Goal: Information Seeking & Learning: Understand process/instructions

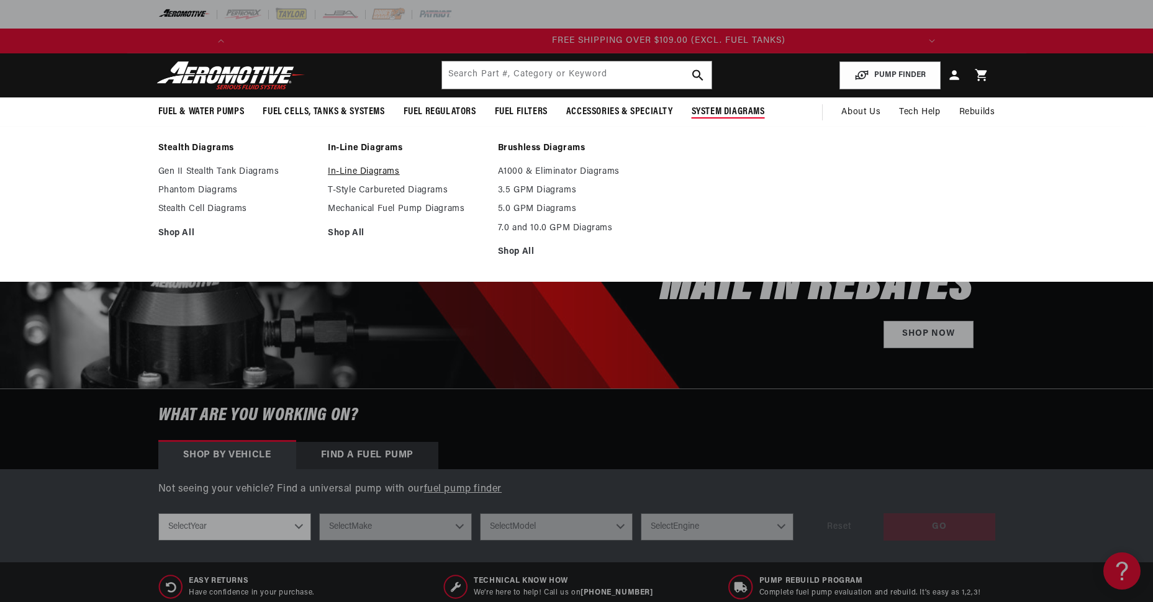
scroll to position [0, 1320]
click at [376, 166] on link "In-Line Diagrams" at bounding box center [407, 171] width 158 height 11
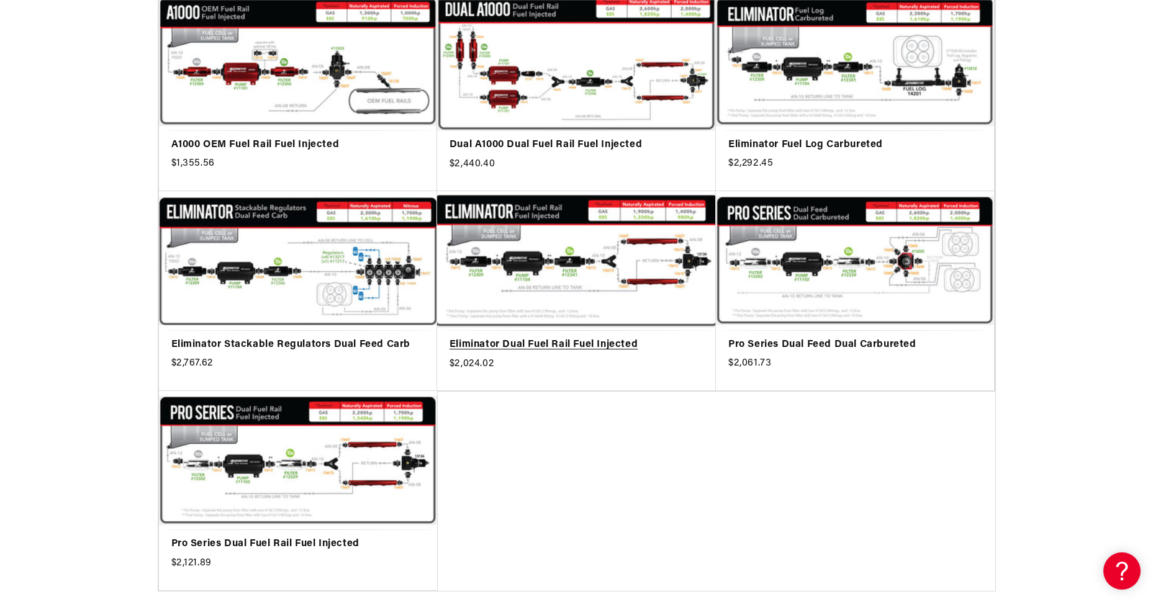
scroll to position [0, 1320]
click at [594, 337] on link "Eliminator Dual Fuel Rail Fuel Injected" at bounding box center [577, 345] width 254 height 16
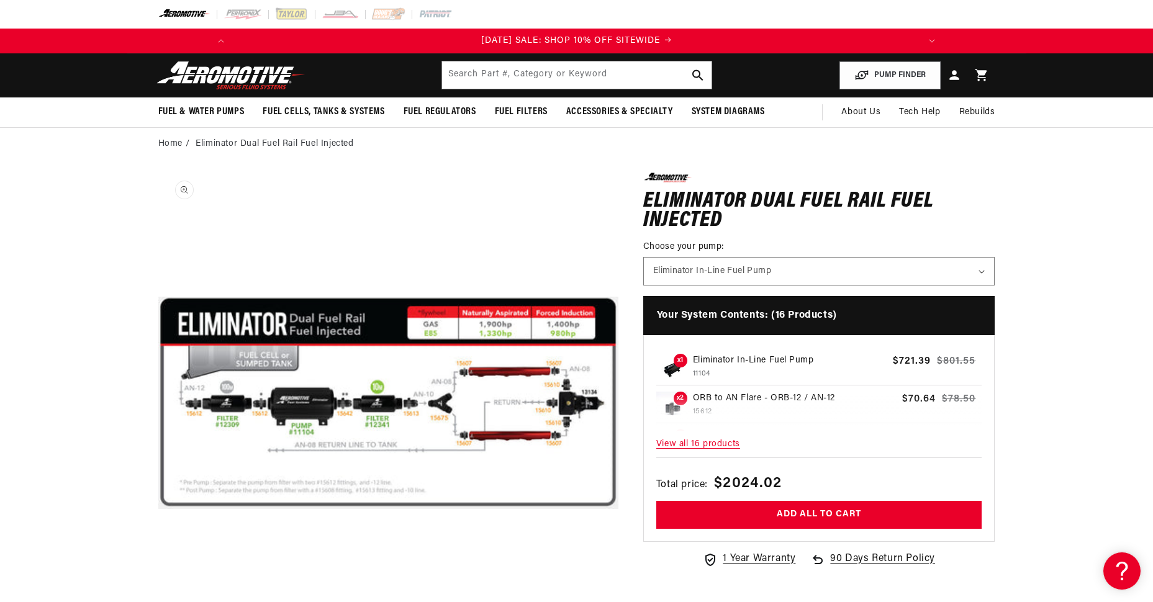
drag, startPoint x: 362, startPoint y: 361, endPoint x: 179, endPoint y: 434, distance: 196.7
click at [176, 440] on section "0.0 star rating Write a review Eliminator Dual Fuel Rail Fuel Injected Eliminat…" at bounding box center [576, 472] width 899 height 624
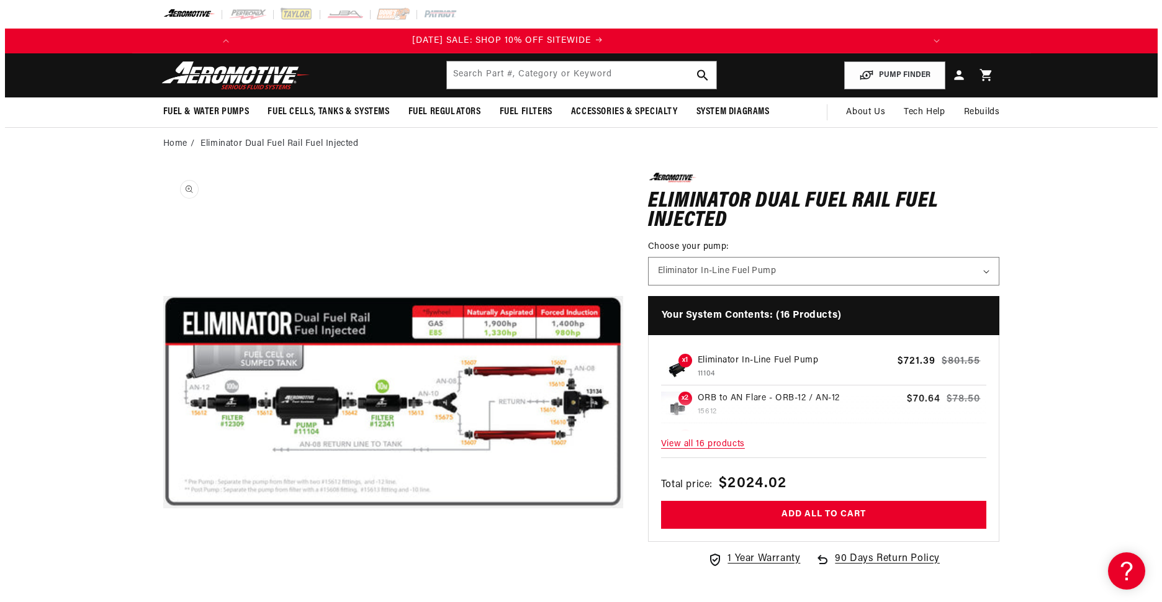
scroll to position [0, 0]
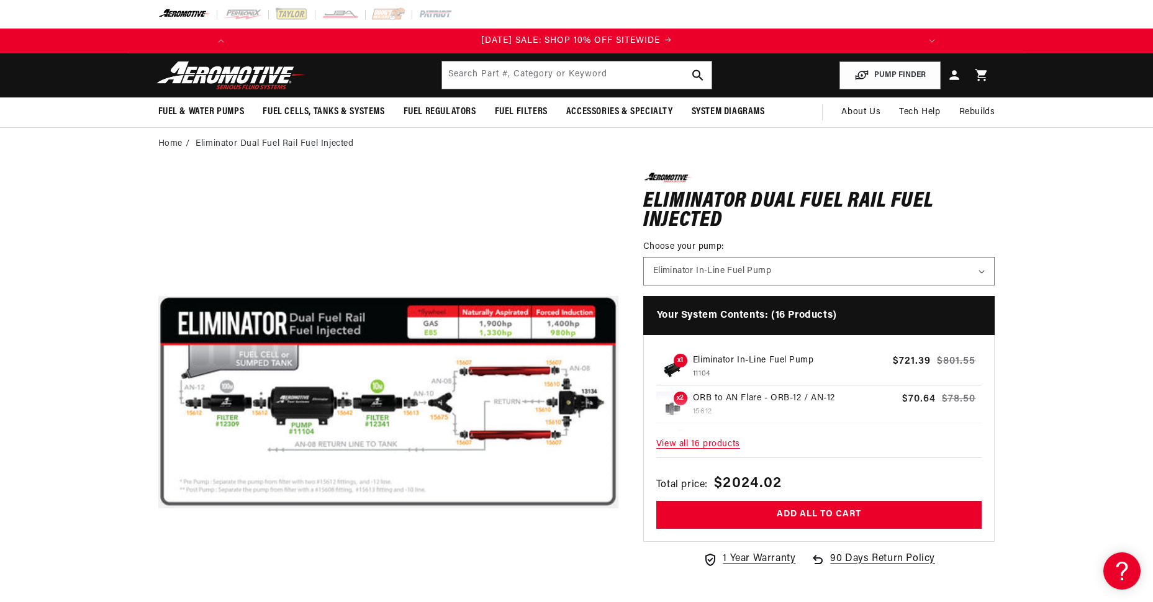
drag, startPoint x: 371, startPoint y: 353, endPoint x: 350, endPoint y: 215, distance: 139.4
drag, startPoint x: 547, startPoint y: 284, endPoint x: 443, endPoint y: 335, distance: 115.8
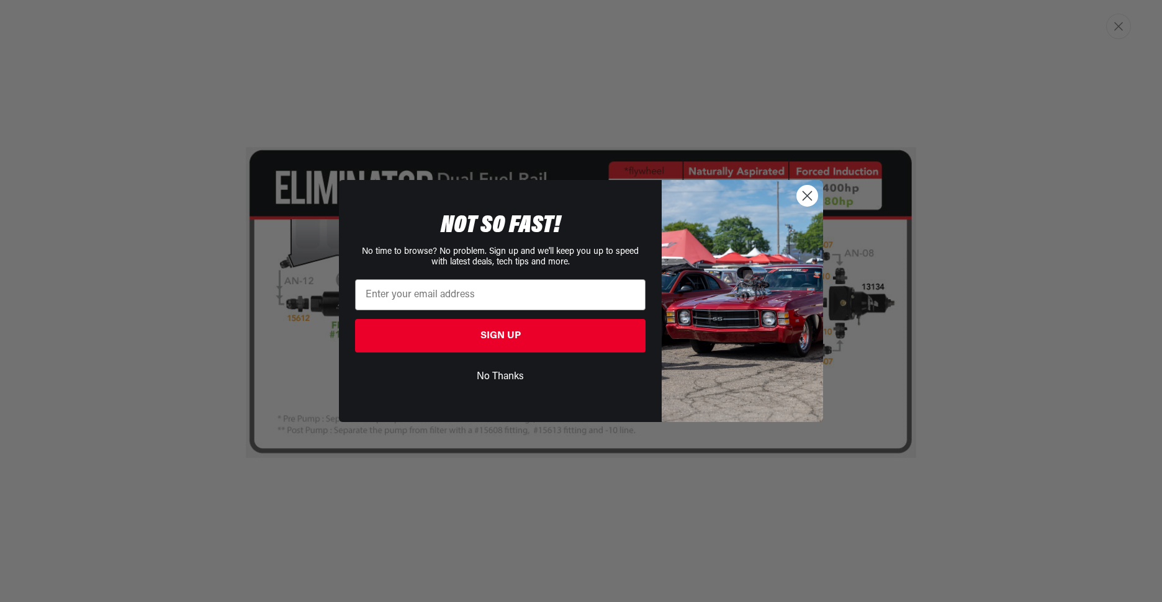
scroll to position [0, 660]
click at [813, 199] on circle "Close dialog" at bounding box center [807, 196] width 20 height 20
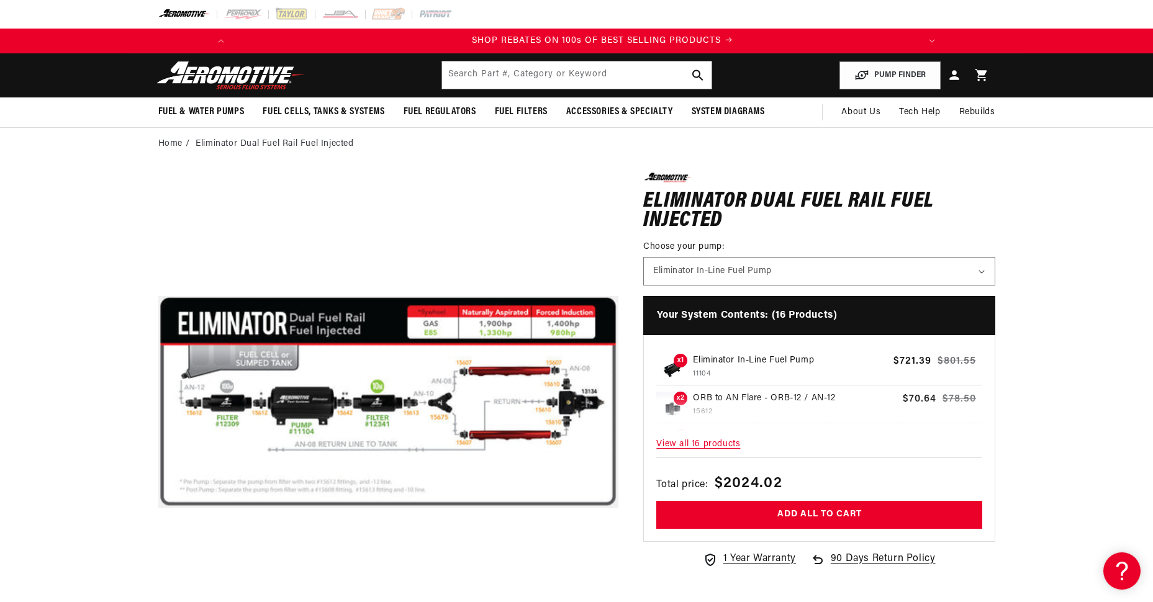
drag, startPoint x: 614, startPoint y: 248, endPoint x: 437, endPoint y: 260, distance: 178.0
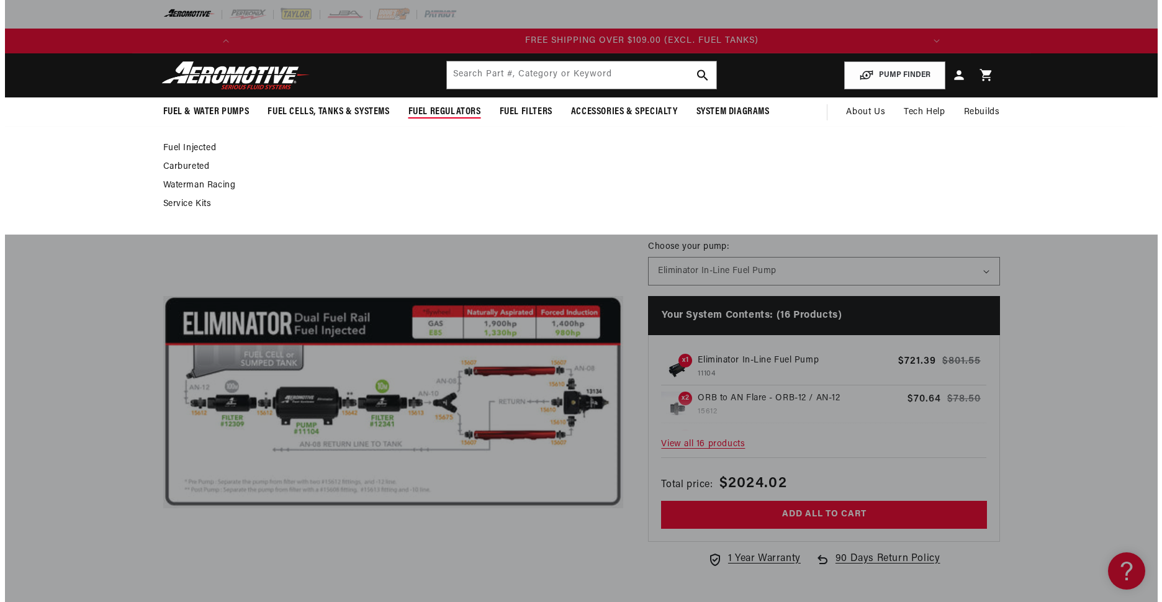
scroll to position [0, 1320]
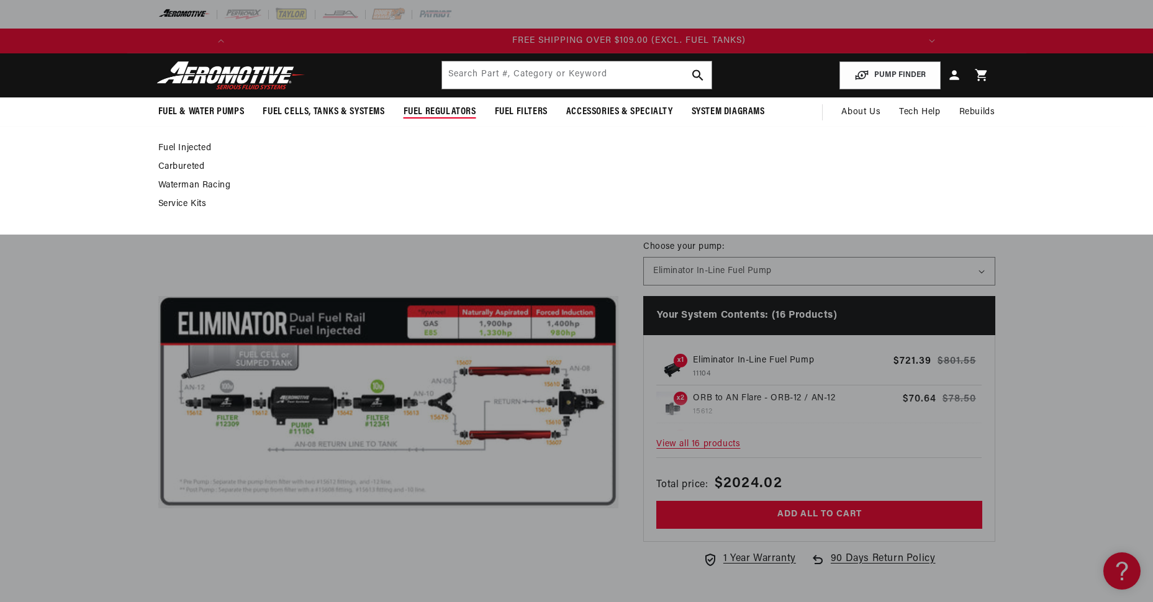
drag, startPoint x: 484, startPoint y: 100, endPoint x: 287, endPoint y: 258, distance: 252.1
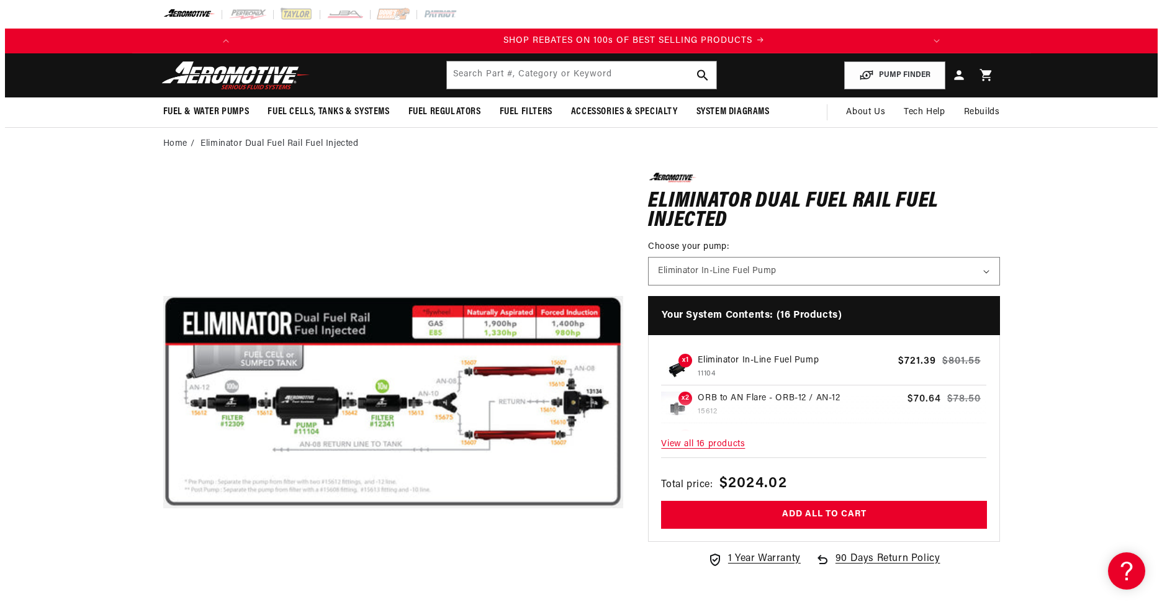
scroll to position [0, 660]
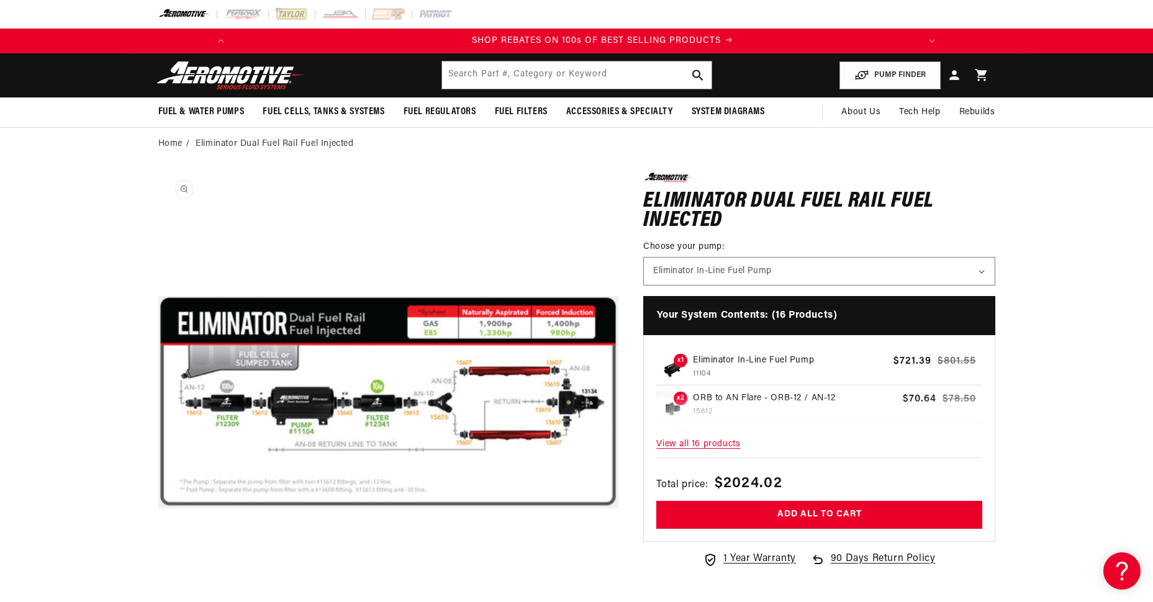
drag, startPoint x: 649, startPoint y: 266, endPoint x: 585, endPoint y: 262, distance: 64.1
drag, startPoint x: 585, startPoint y: 262, endPoint x: 540, endPoint y: 230, distance: 54.8
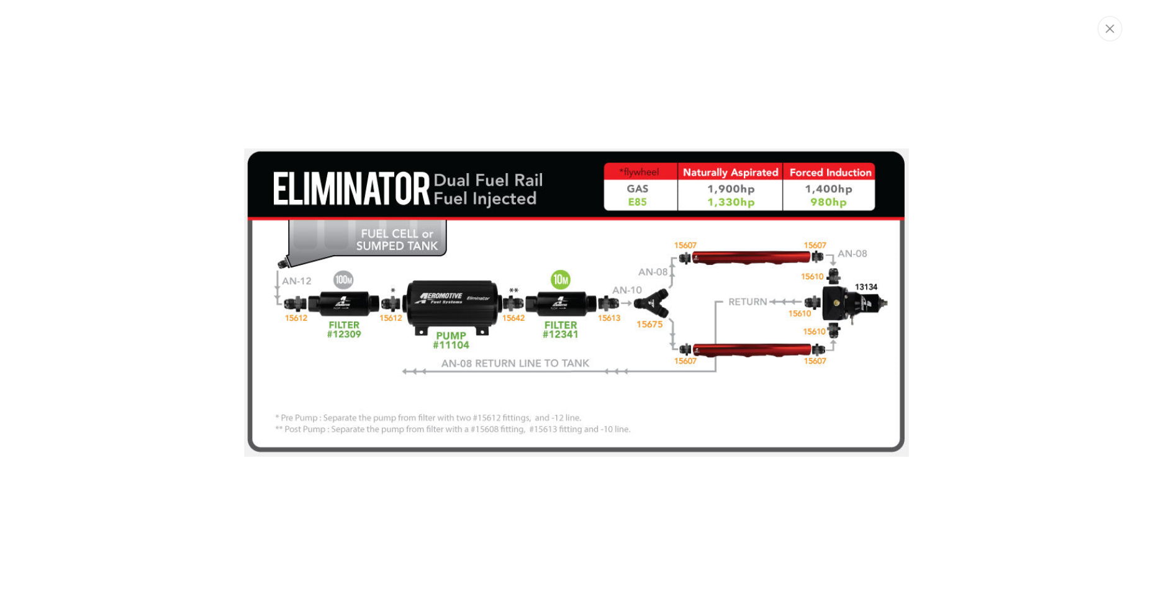
scroll to position [0, 1320]
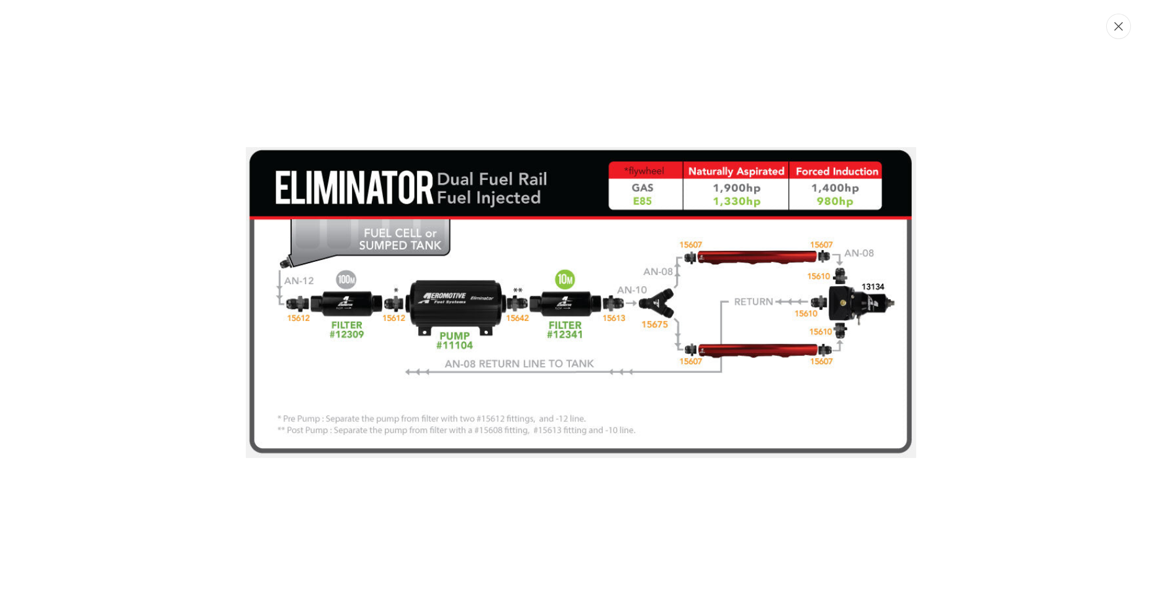
click at [1127, 22] on button "Close" at bounding box center [1119, 26] width 25 height 25
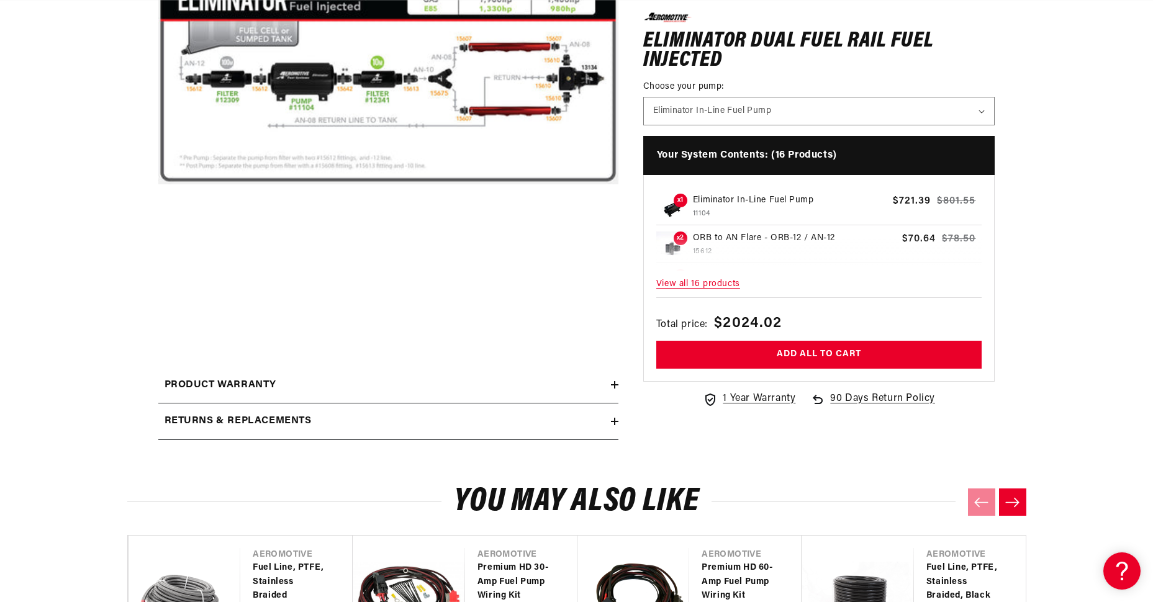
scroll to position [310, 0]
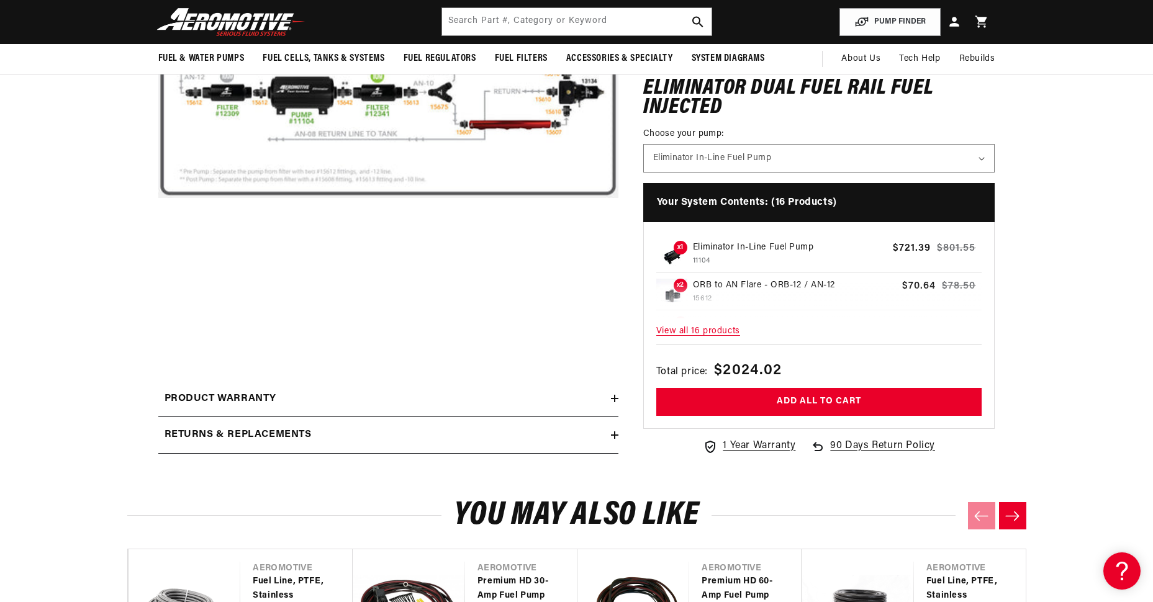
click at [615, 395] on icon at bounding box center [615, 398] width 0 height 7
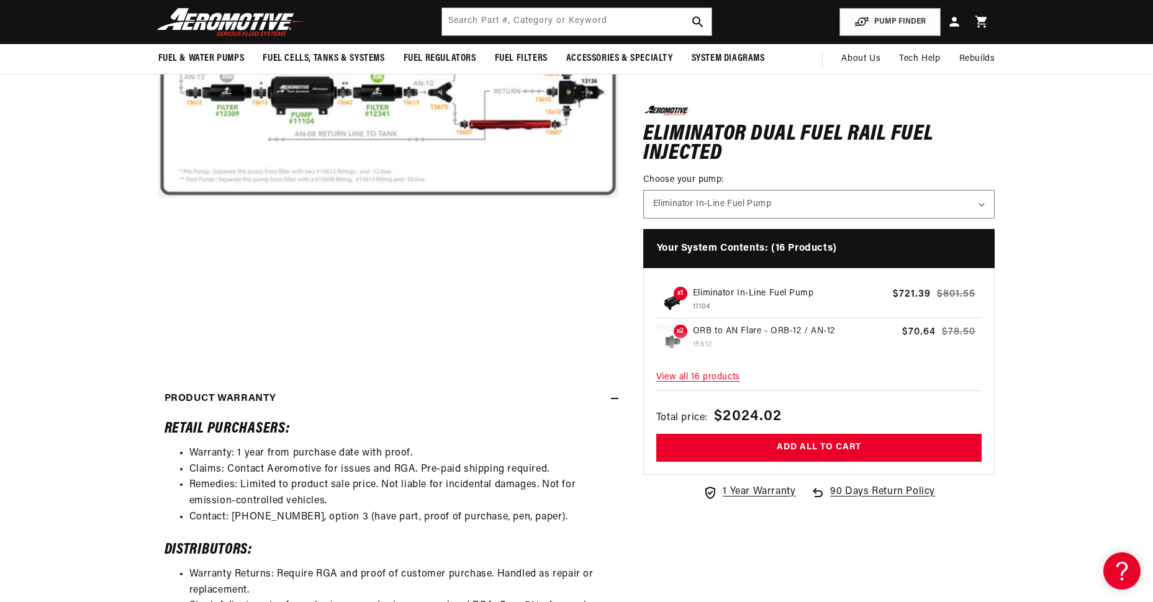
scroll to position [0, 1320]
click at [608, 391] on div "Product warranty" at bounding box center [384, 399] width 453 height 16
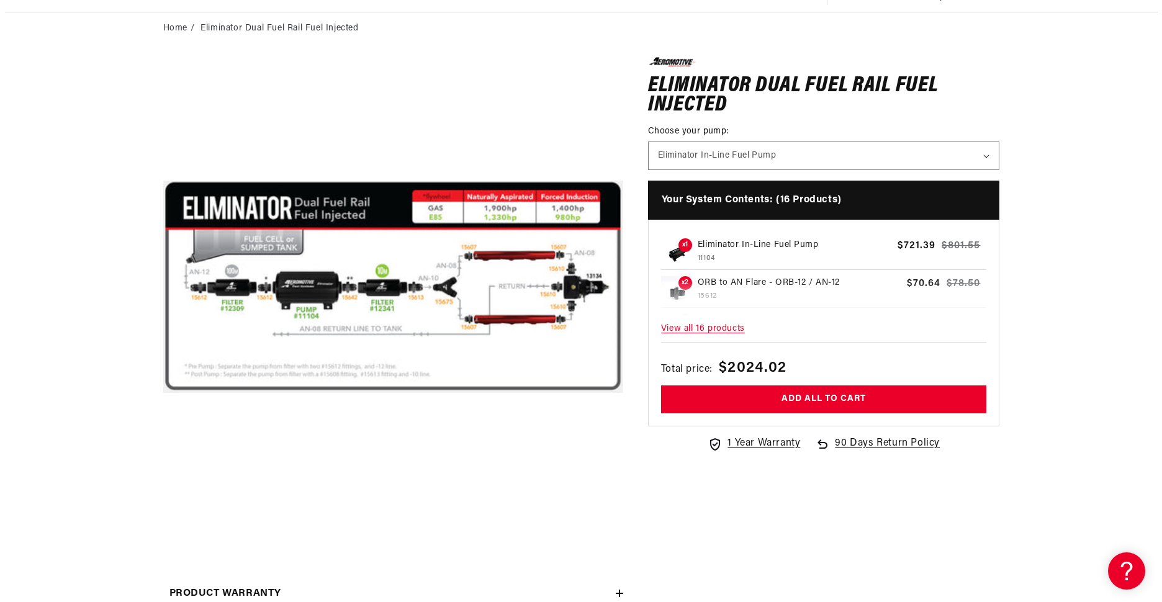
scroll to position [0, 0]
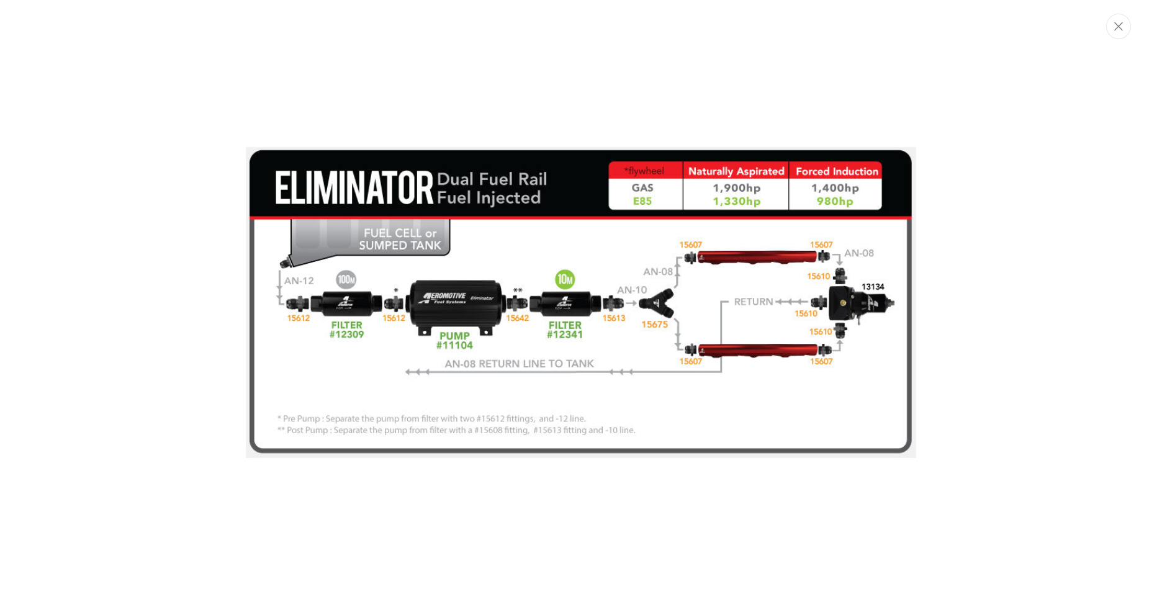
click at [356, 373] on img "Media gallery" at bounding box center [581, 302] width 671 height 311
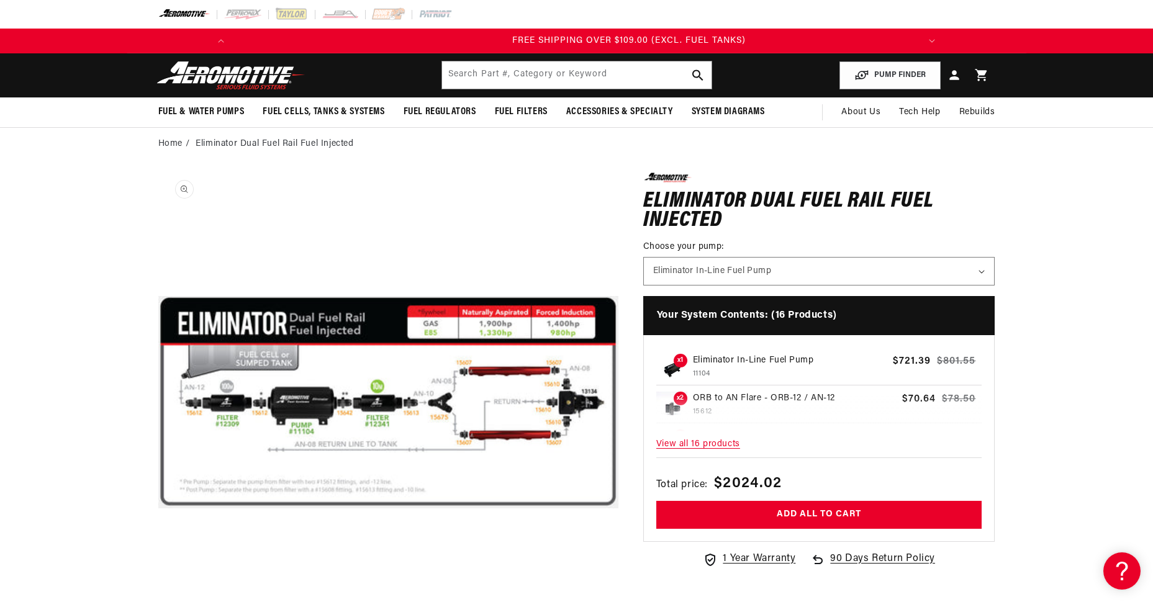
drag, startPoint x: 478, startPoint y: 325, endPoint x: 478, endPoint y: 183, distance: 142.2
drag, startPoint x: 478, startPoint y: 183, endPoint x: 363, endPoint y: 246, distance: 130.6
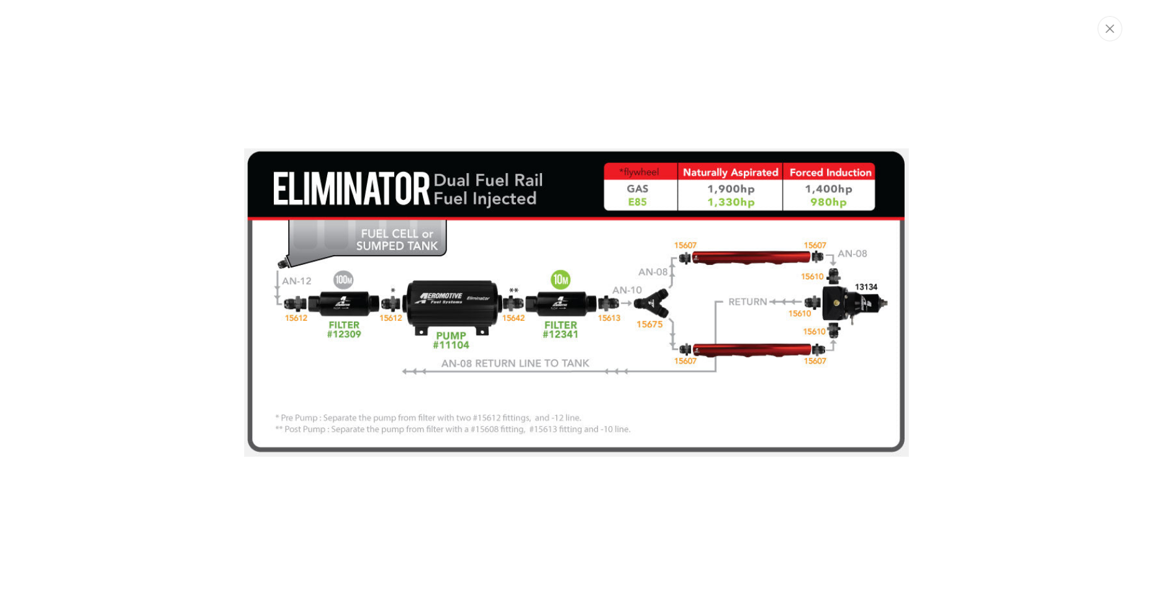
scroll to position [0, 660]
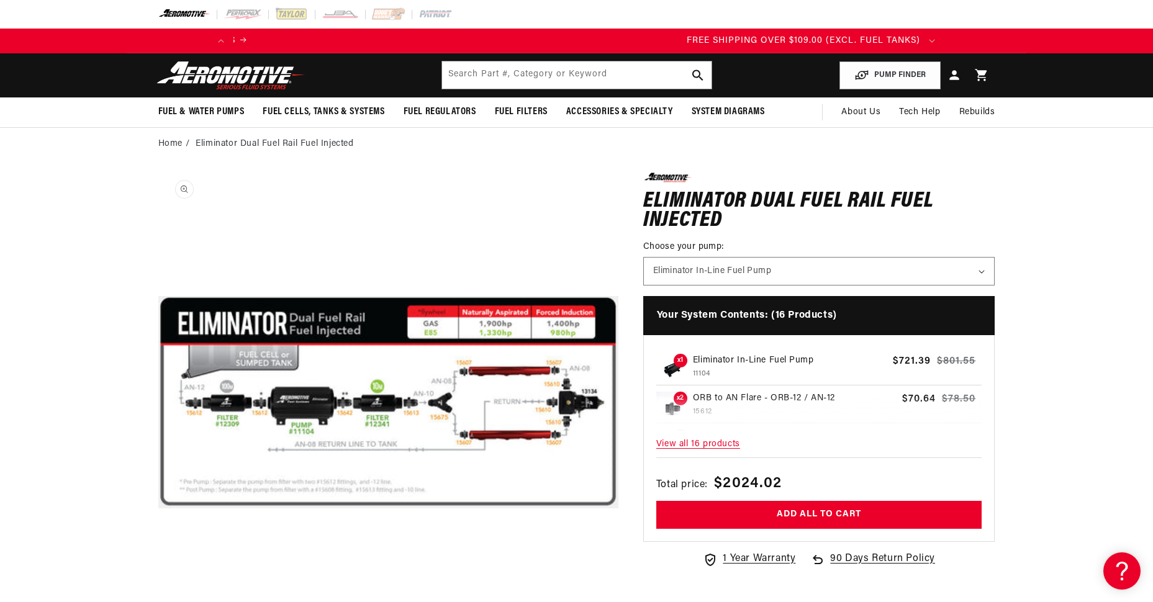
drag, startPoint x: 1115, startPoint y: 285, endPoint x: 396, endPoint y: 343, distance: 721.4
